Goal: Find specific page/section: Find specific page/section

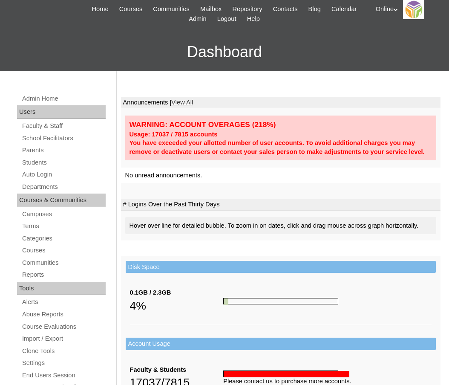
scroll to position [38, 0]
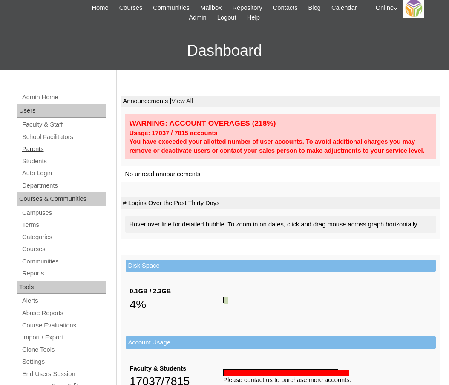
click at [29, 145] on link "Parents" at bounding box center [63, 149] width 84 height 11
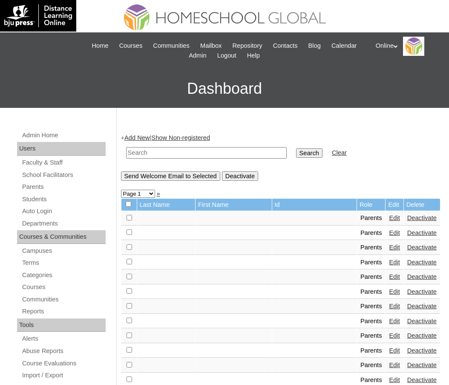
click at [141, 151] on input "text" at bounding box center [206, 152] width 161 height 11
type input "jayden lee"
click at [296, 148] on input "Search" at bounding box center [309, 152] width 26 height 9
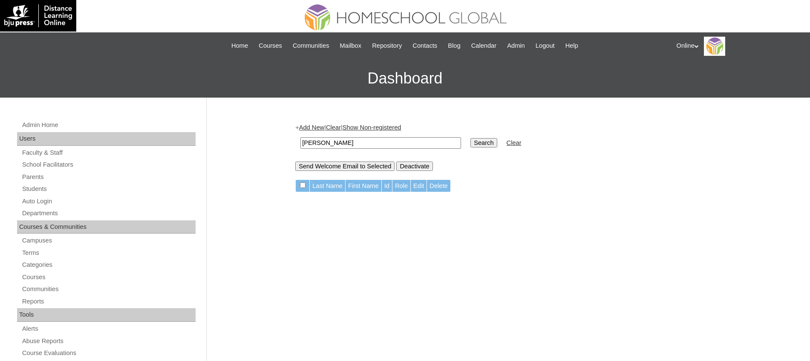
click at [448, 75] on h3 "Dashboard" at bounding box center [404, 78] width 801 height 38
click at [448, 49] on div "Online My Profile My Settings Logout" at bounding box center [738, 46] width 125 height 19
click at [448, 125] on div "+ Add New | Clear | Show Non-registered jayden lee Search Clear Send Welcome Em…" at bounding box center [506, 146] width 422 height 47
click at [448, 83] on h3 "Dashboard" at bounding box center [404, 78] width 801 height 38
click at [448, 125] on div "+ Add New | Clear | Show Non-registered jayden lee Search Clear Send Welcome Em…" at bounding box center [506, 146] width 422 height 47
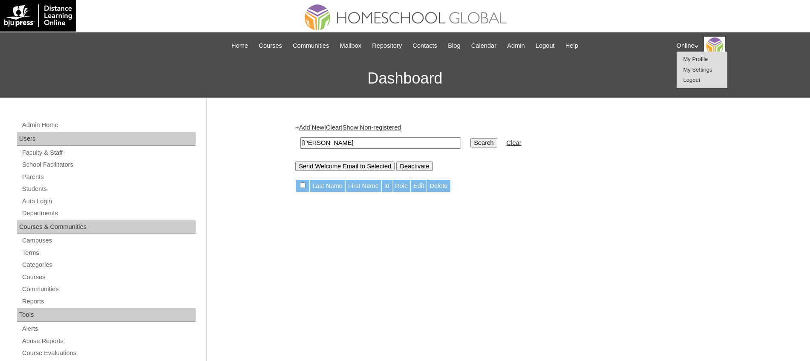
click at [351, 142] on input "[PERSON_NAME]" at bounding box center [380, 142] width 161 height 11
type input "f"
type input "duhina"
click at [448, 138] on input "Search" at bounding box center [483, 142] width 26 height 9
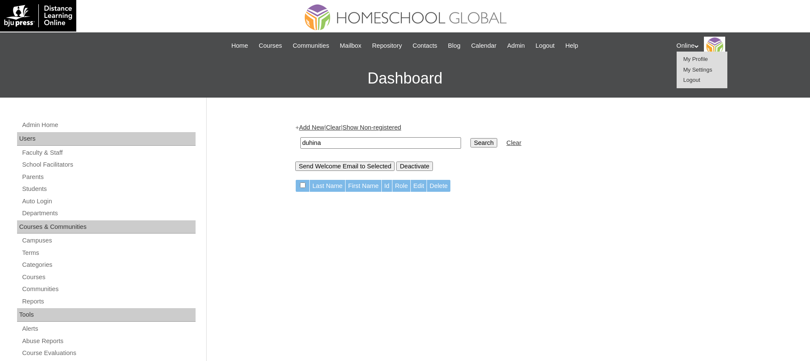
click at [448, 80] on span "Logout" at bounding box center [691, 80] width 17 height 6
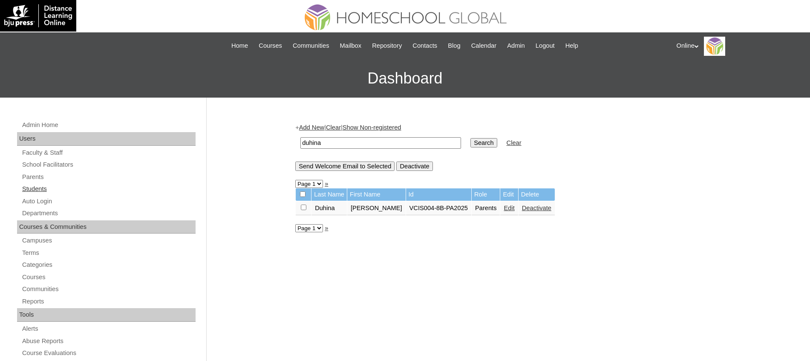
click at [36, 188] on link "Students" at bounding box center [108, 189] width 174 height 11
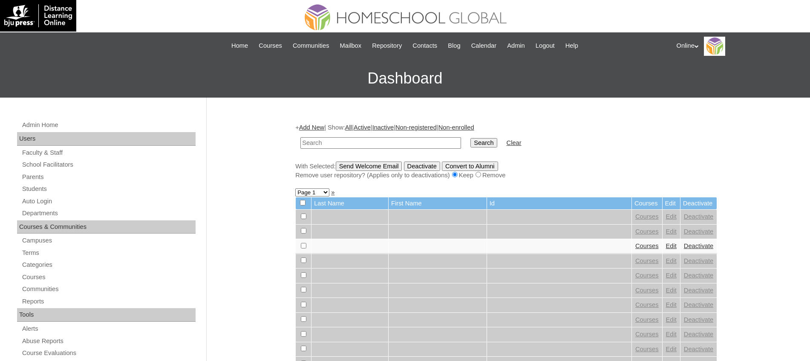
click at [302, 157] on div "+ Add New | Show: All | Active | Inactive | Non-registered | Non-enrolled Searc…" at bounding box center [506, 151] width 422 height 56
click at [328, 145] on input "text" at bounding box center [380, 142] width 161 height 11
type input "duhina"
click at [470, 138] on input "Search" at bounding box center [483, 142] width 26 height 9
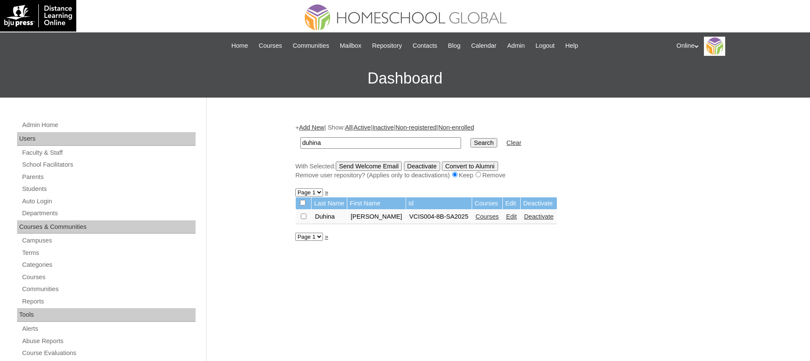
click at [479, 217] on link "Courses" at bounding box center [486, 216] width 23 height 7
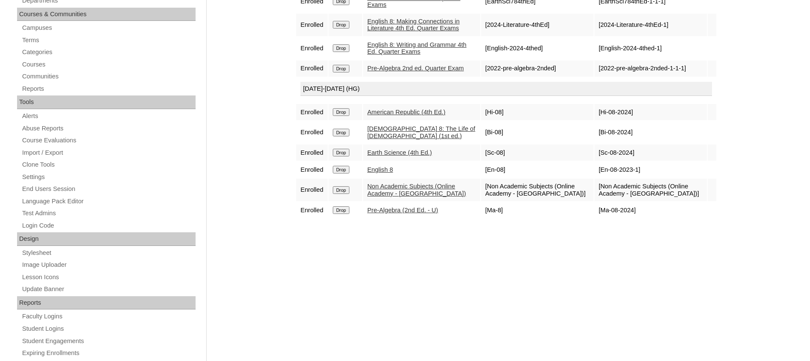
scroll to position [213, 0]
click at [420, 111] on link "American Republic (4th Ed.)" at bounding box center [406, 111] width 78 height 7
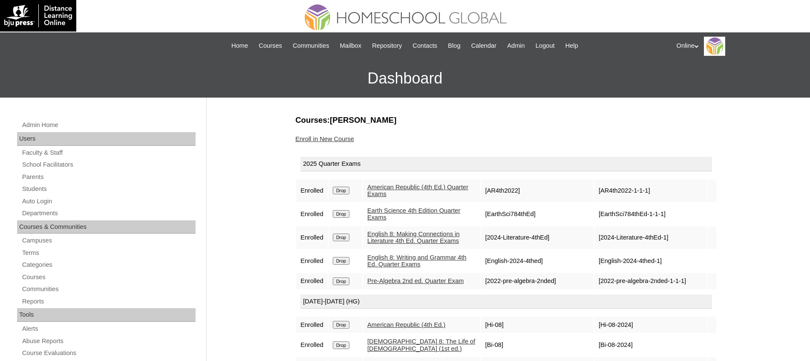
click at [698, 47] on icon at bounding box center [696, 46] width 4 height 3
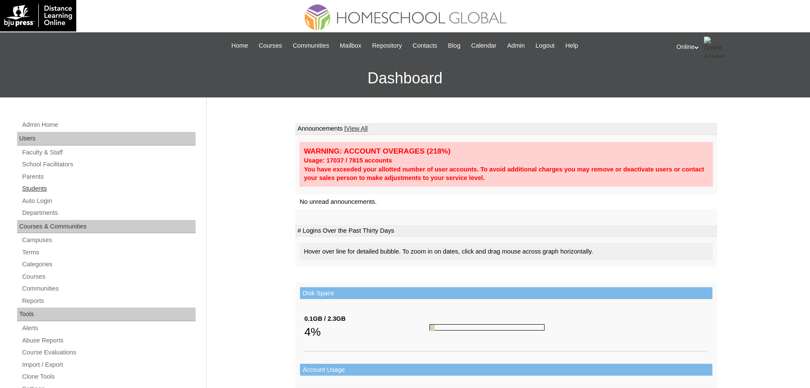
click at [44, 189] on link "Students" at bounding box center [108, 189] width 174 height 11
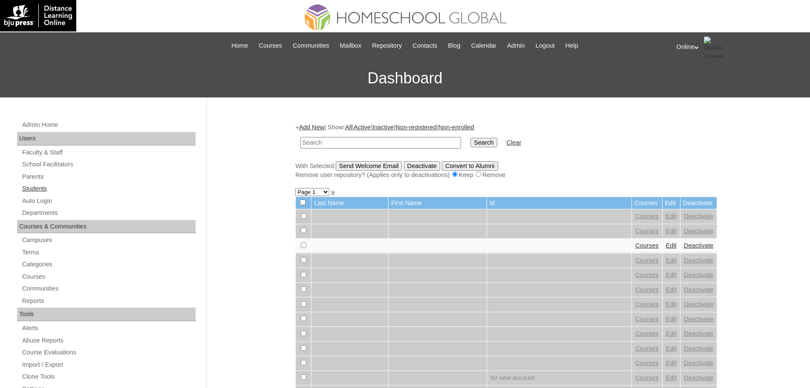
click at [39, 189] on link "Students" at bounding box center [108, 189] width 174 height 11
click at [339, 142] on input "text" at bounding box center [380, 142] width 161 height 11
type input "[PERSON_NAME]"
click at [470, 138] on input "Search" at bounding box center [483, 142] width 26 height 9
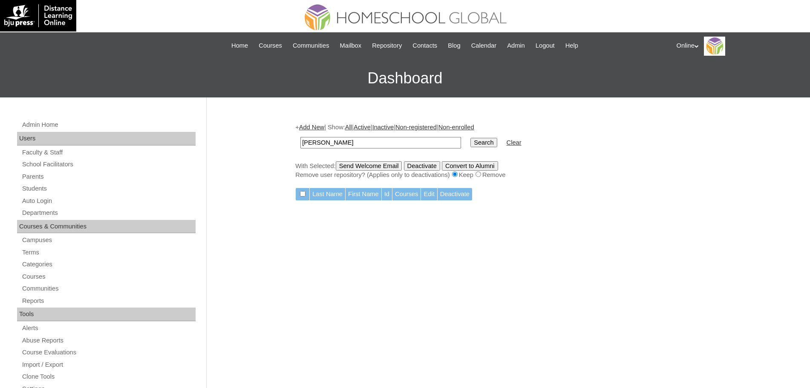
click at [363, 141] on input "[PERSON_NAME]" at bounding box center [380, 142] width 161 height 11
paste input "HG263OACAD2025"
type input "HG263OACAD2025"
click at [470, 138] on input "Search" at bounding box center [483, 142] width 26 height 9
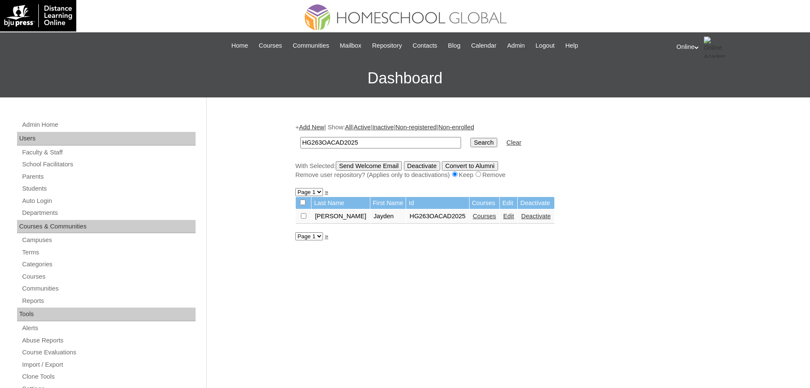
click at [473, 217] on link "Courses" at bounding box center [484, 216] width 23 height 7
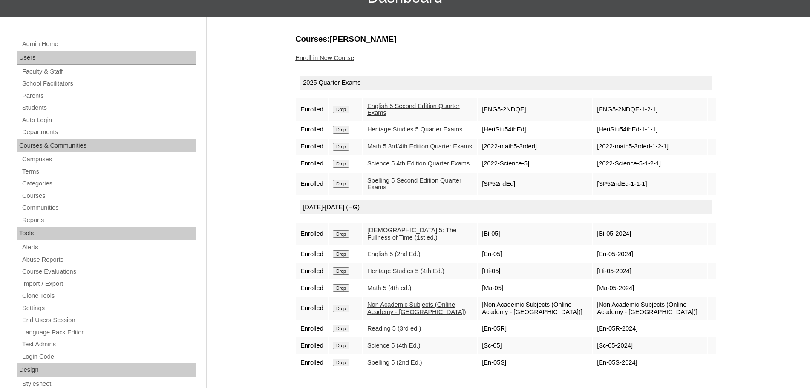
scroll to position [80, 0]
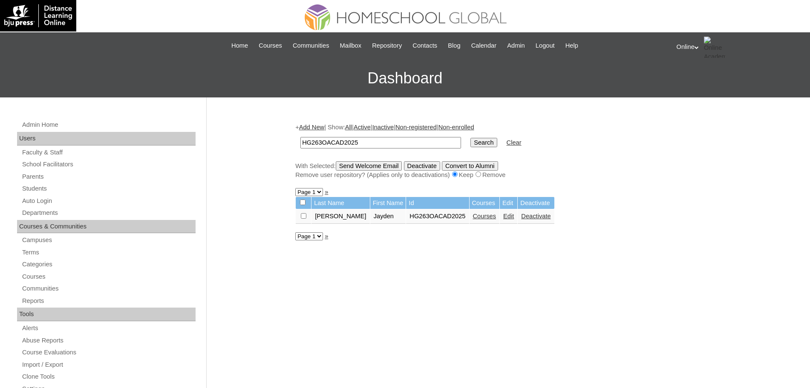
click at [503, 217] on link "Edit" at bounding box center [508, 216] width 11 height 7
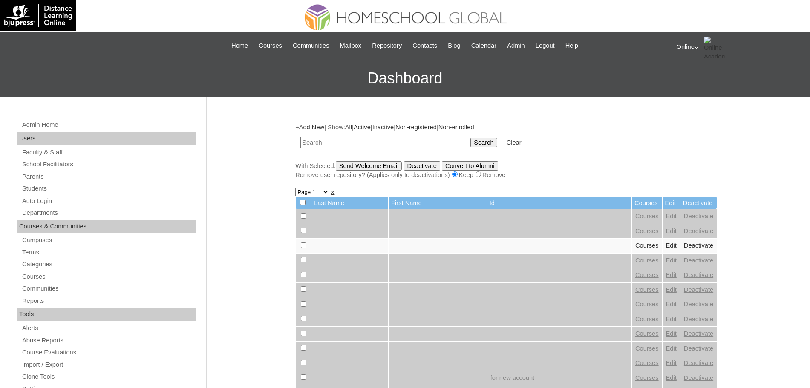
click at [694, 47] on div "Online My Profile My Settings Logout" at bounding box center [738, 47] width 125 height 21
click at [694, 80] on span "Logout" at bounding box center [691, 80] width 17 height 6
